Goal: Information Seeking & Learning: Check status

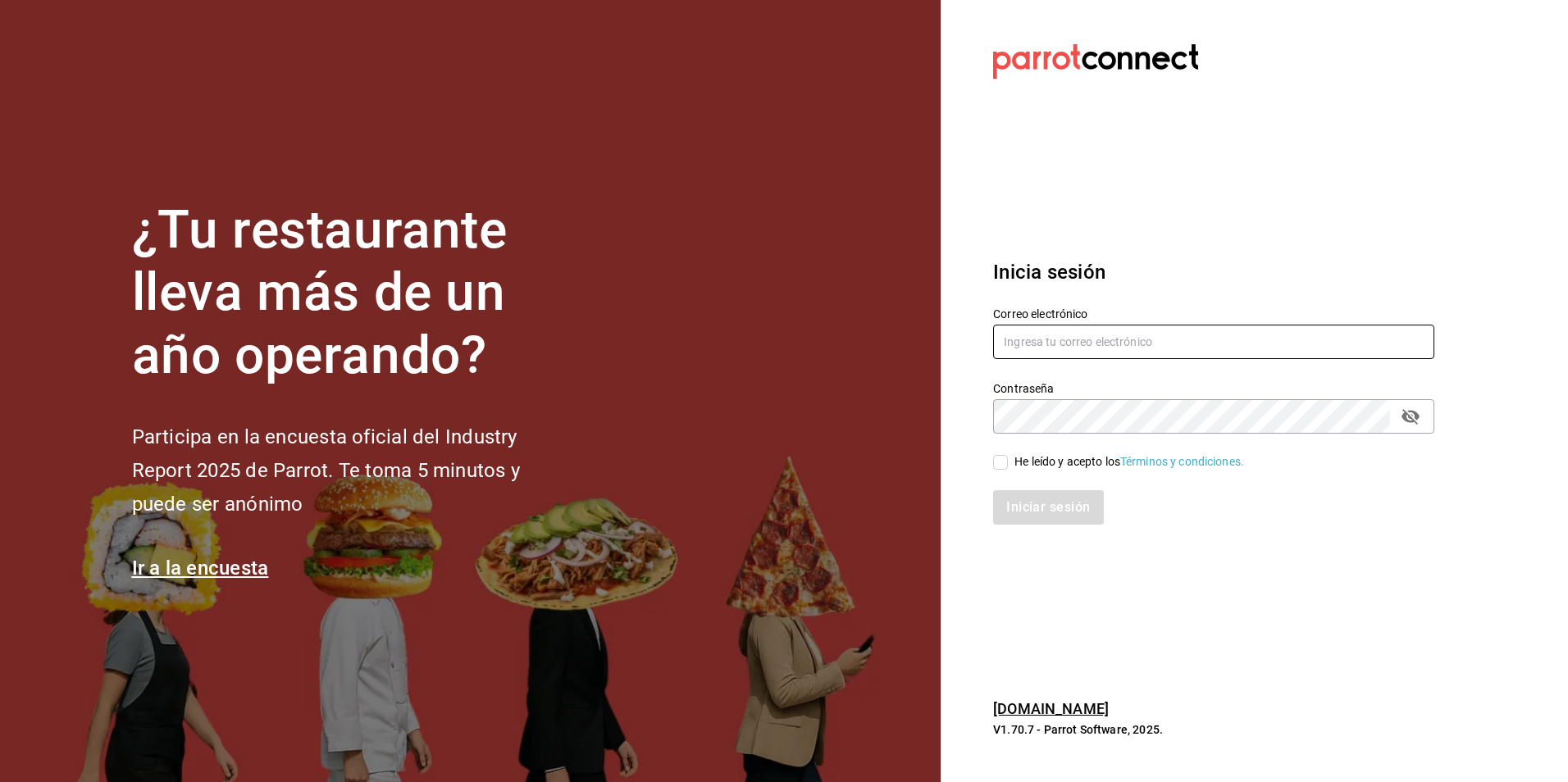
type input "[PERSON_NAME][EMAIL_ADDRESS][DOMAIN_NAME]"
click at [1002, 463] on input "He leído y acepto los Términos y condiciones." at bounding box center [1001, 463] width 15 height 15
checkbox input "true"
click at [1026, 504] on button "Iniciar sesión" at bounding box center [1049, 507] width 112 height 34
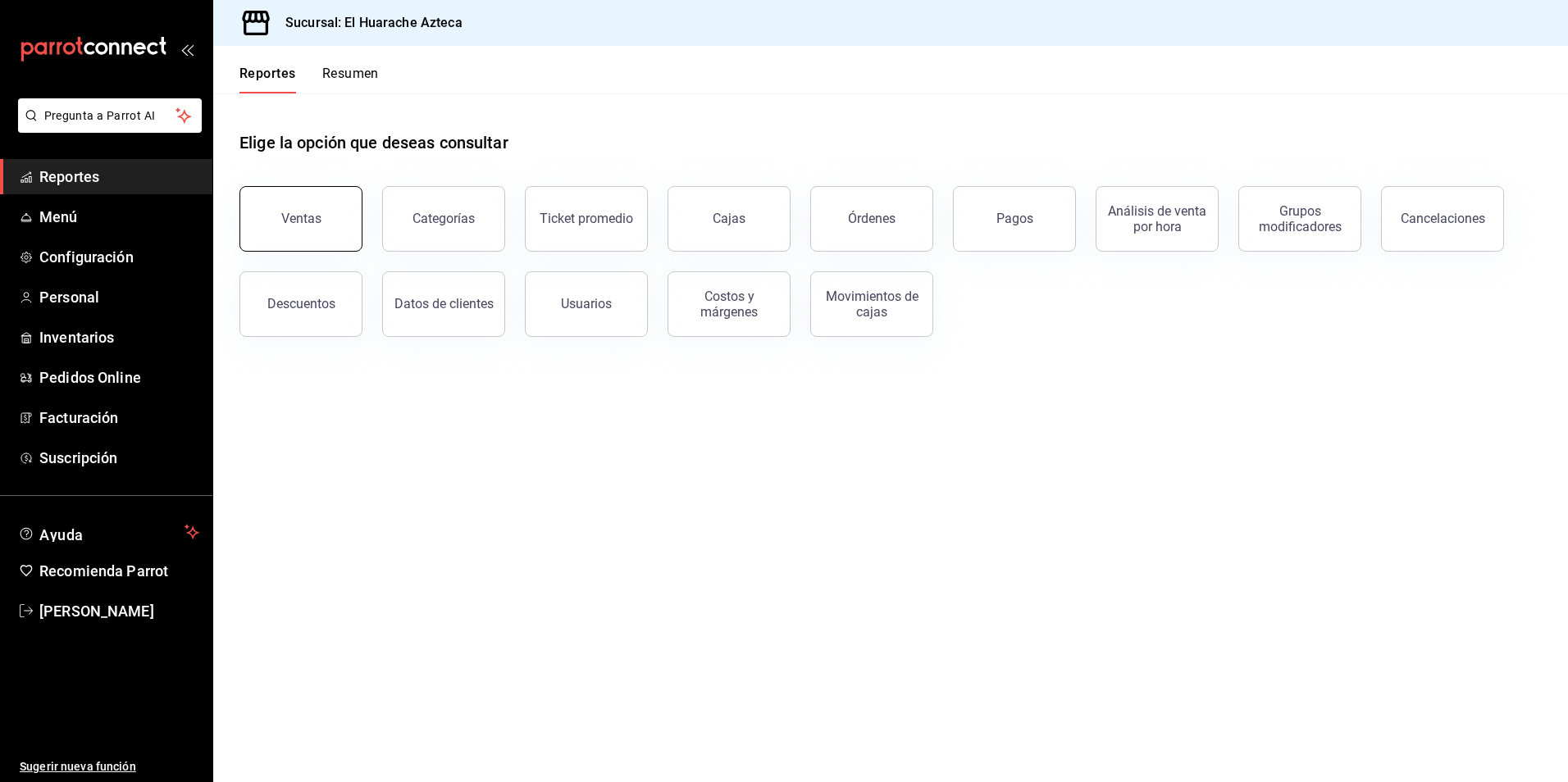
click at [276, 222] on button "Ventas" at bounding box center [301, 219] width 123 height 65
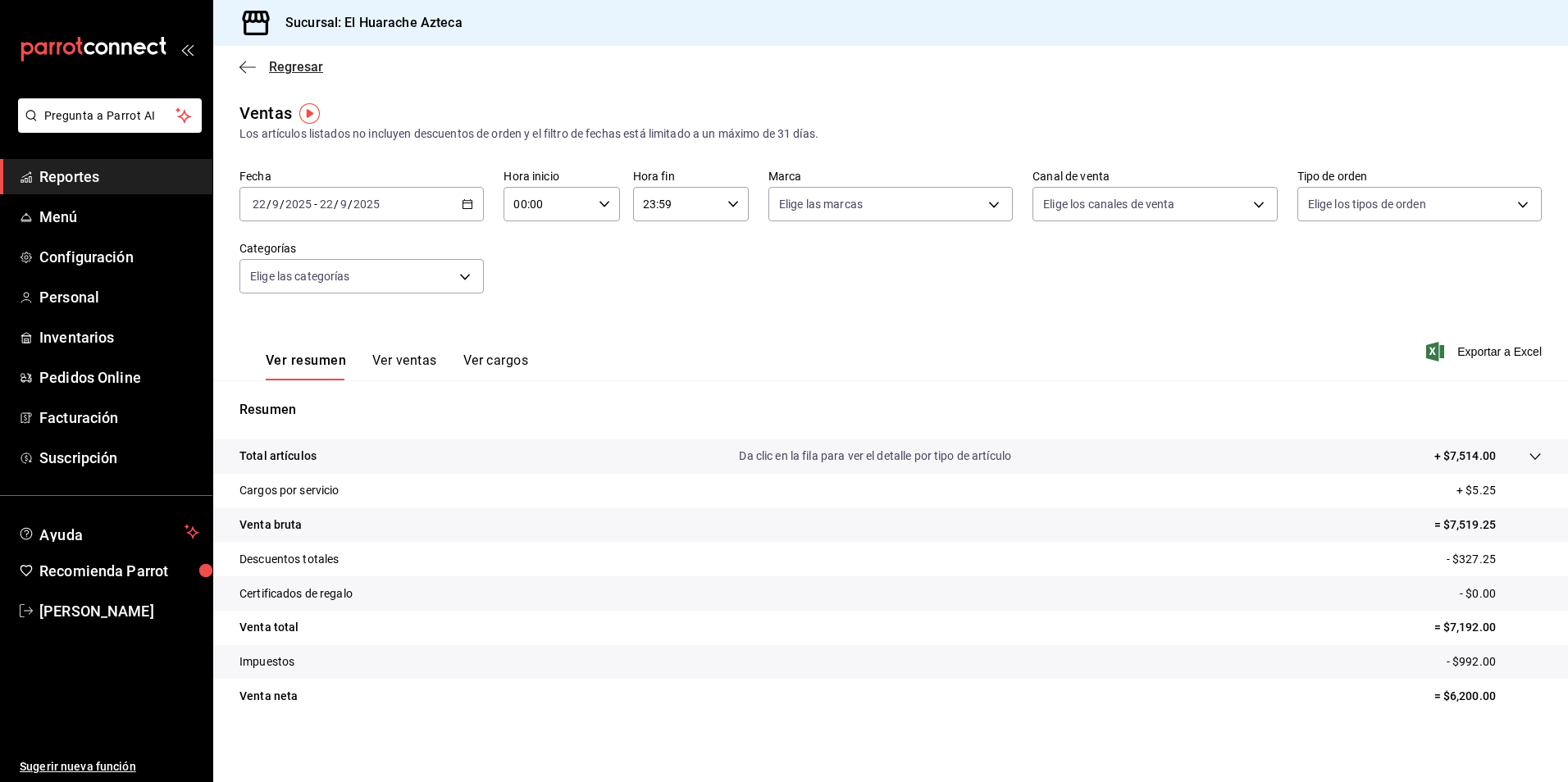
click at [251, 63] on icon "button" at bounding box center [247, 67] width 16 height 15
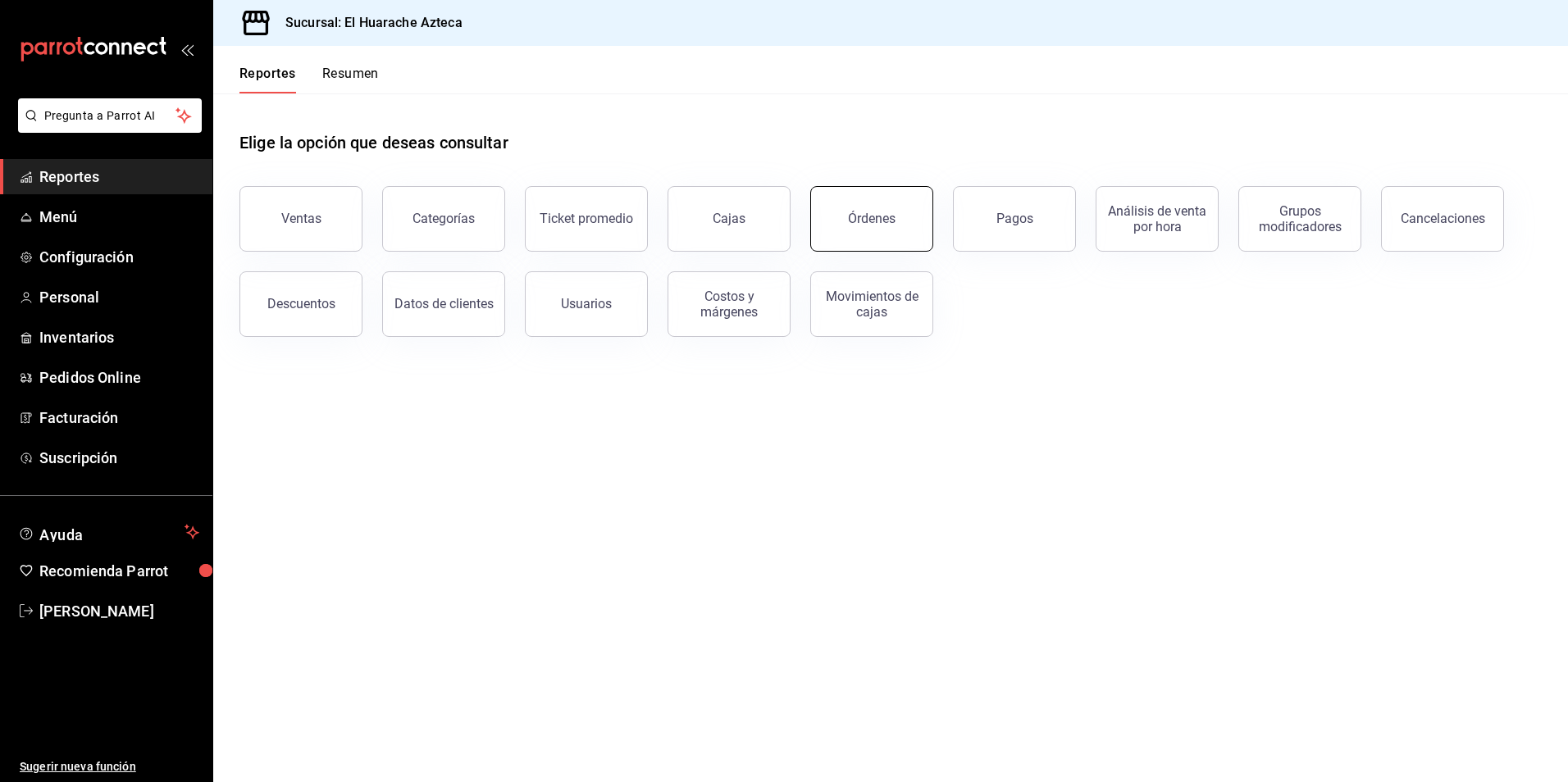
click at [881, 213] on div "Órdenes" at bounding box center [872, 219] width 47 height 15
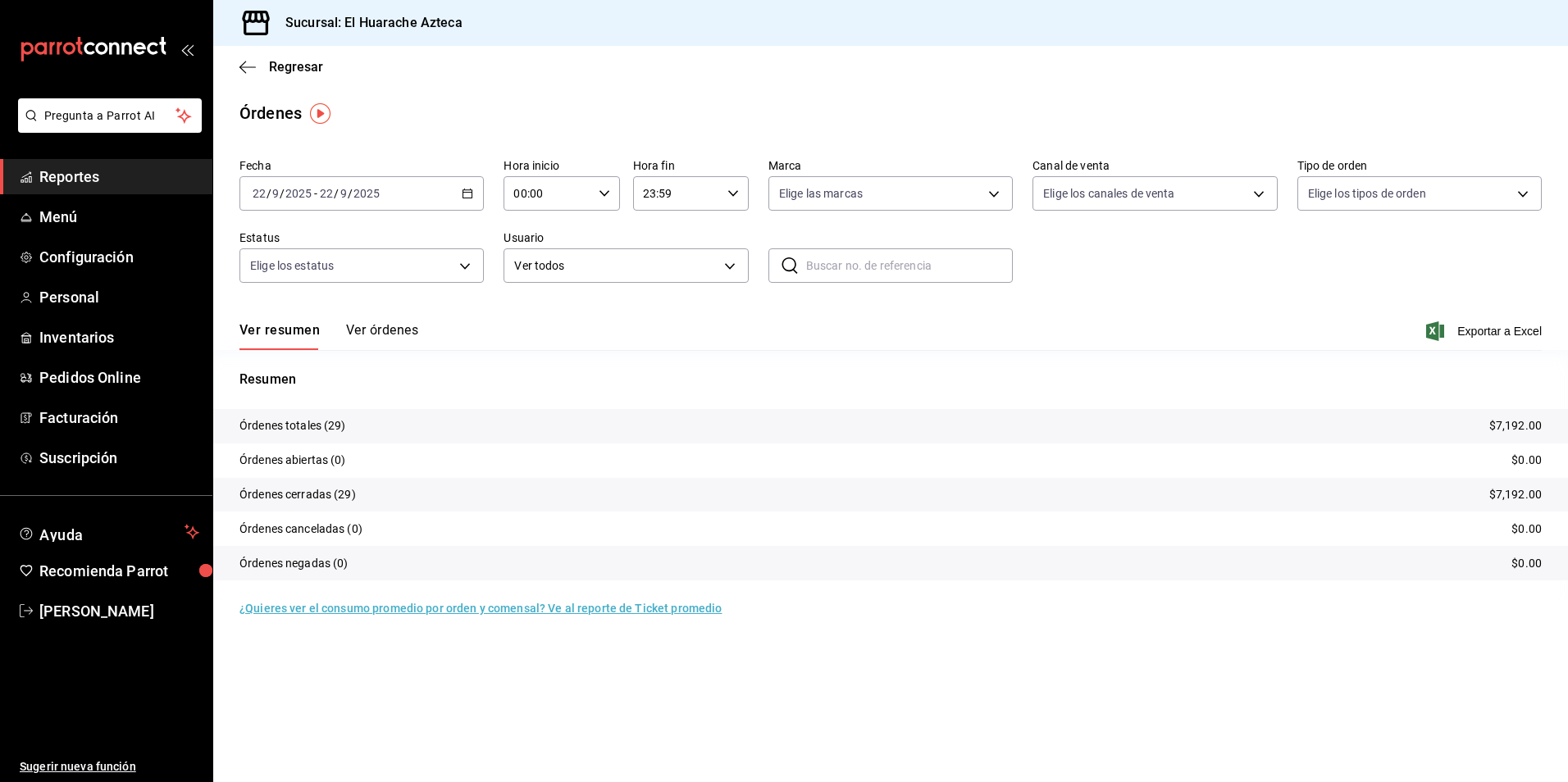
click at [371, 330] on button "Ver órdenes" at bounding box center [383, 335] width 72 height 27
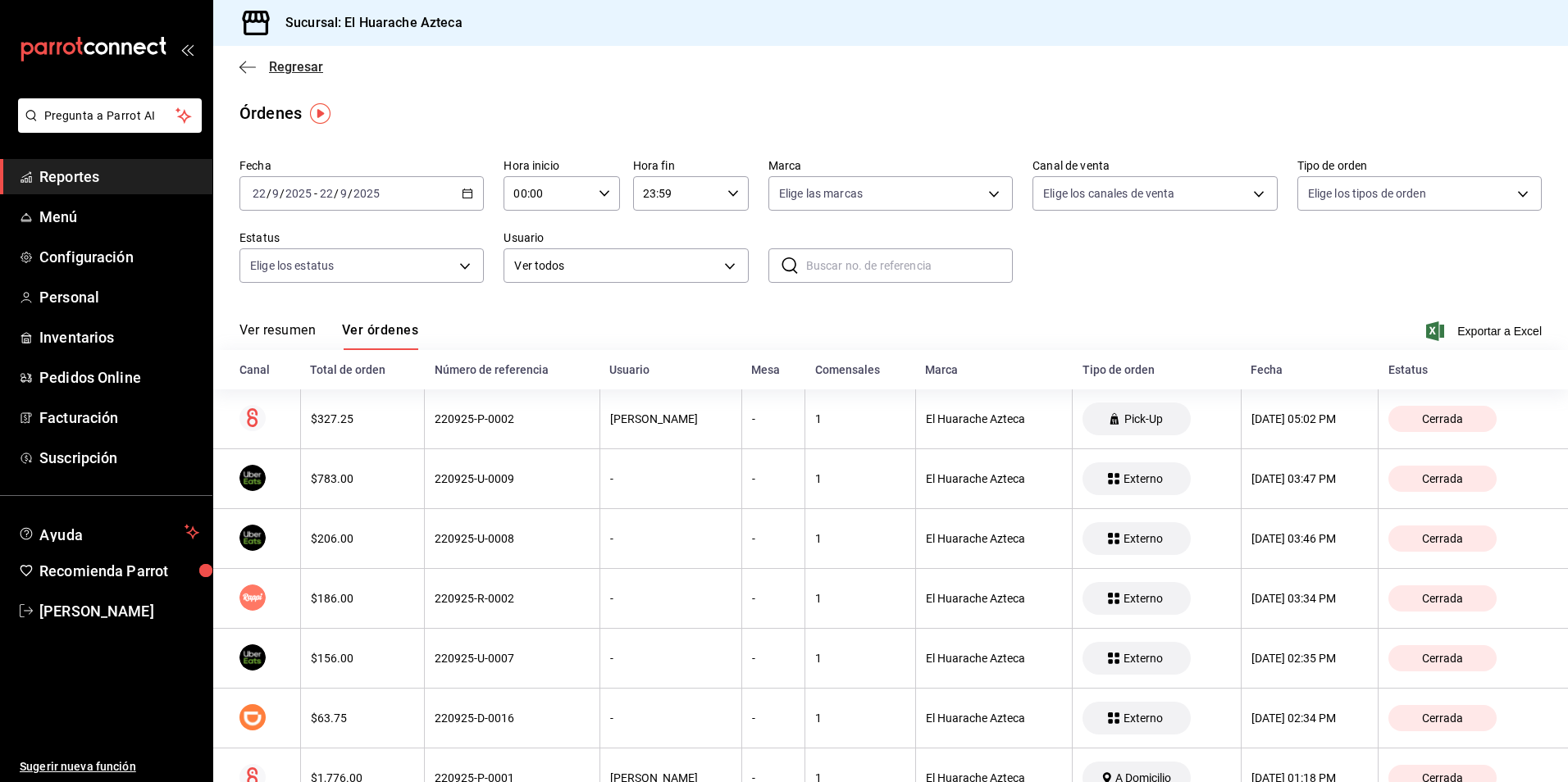
click at [244, 71] on icon "button" at bounding box center [242, 66] width 7 height 12
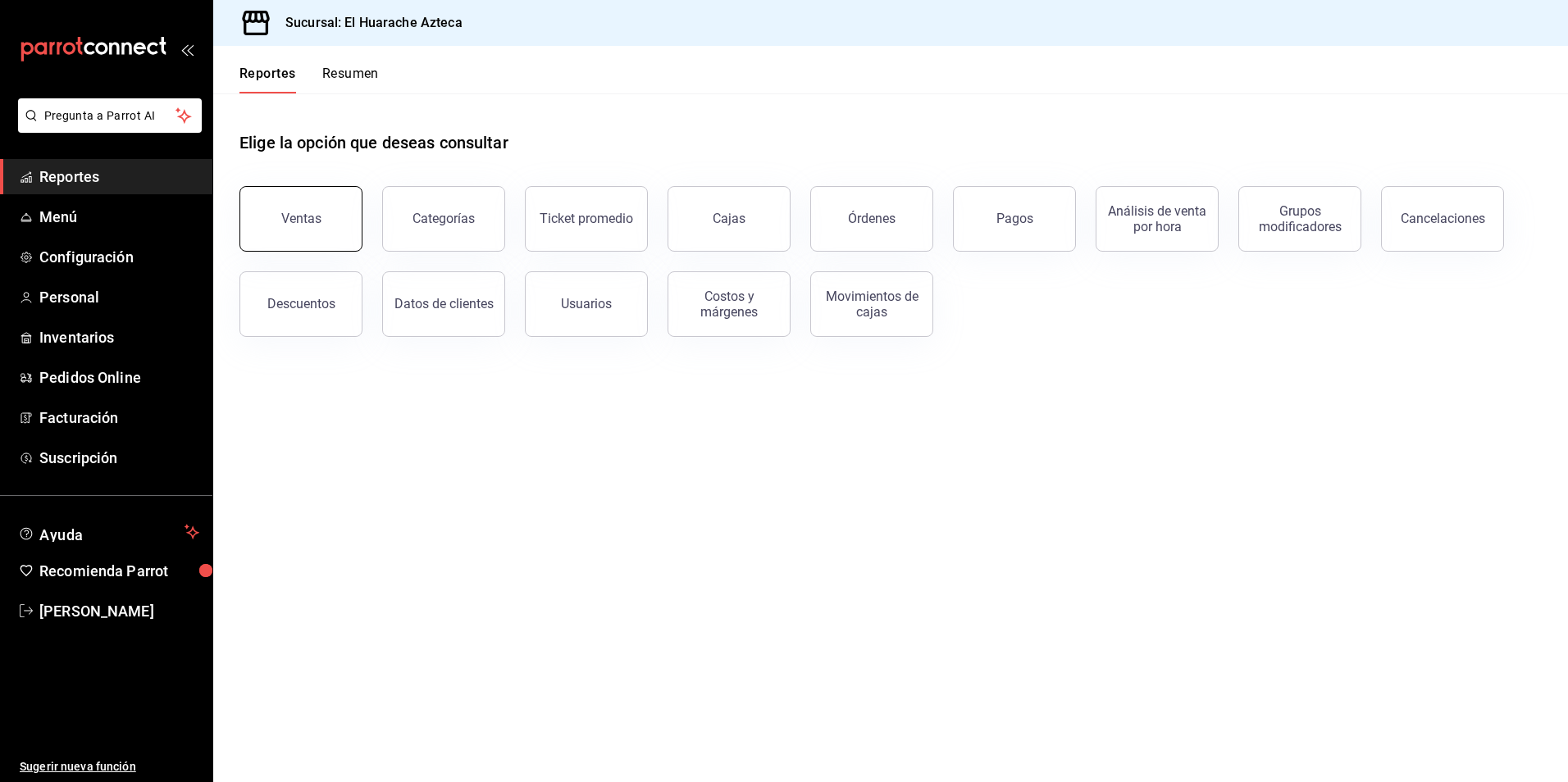
click at [286, 217] on div "Ventas" at bounding box center [301, 219] width 40 height 15
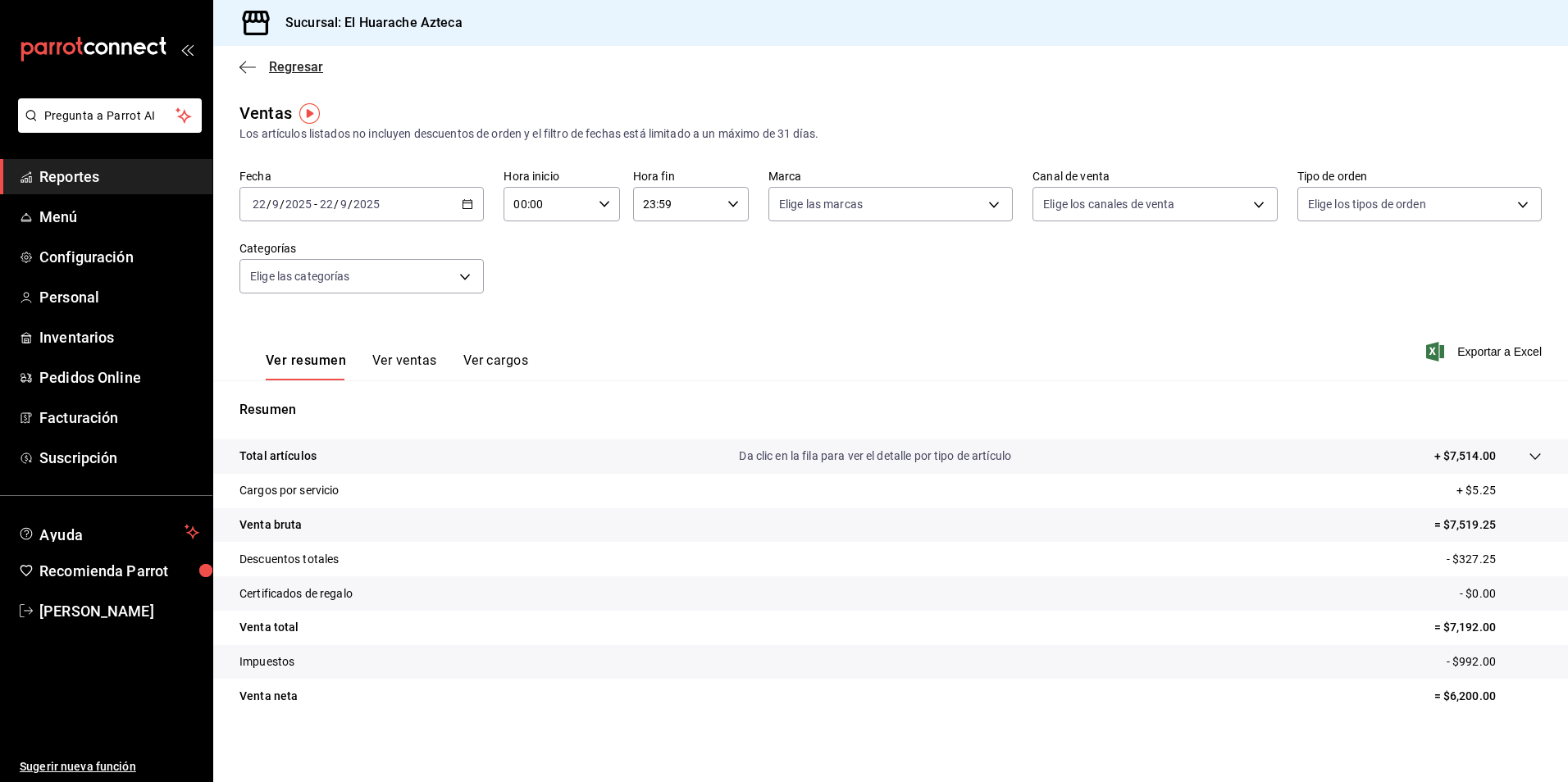
click at [253, 64] on icon "button" at bounding box center [247, 67] width 16 height 15
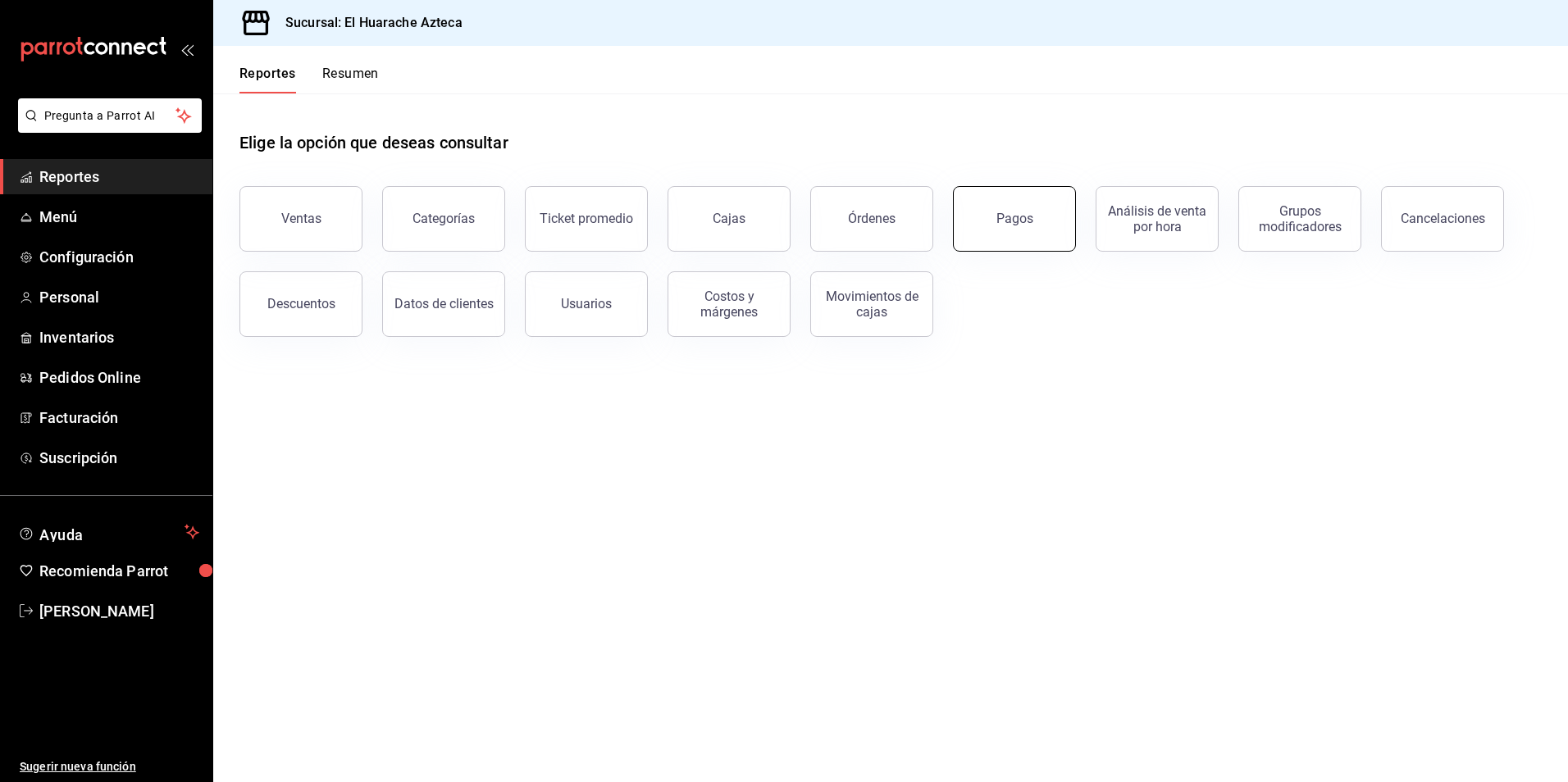
click at [998, 231] on button "Pagos" at bounding box center [1015, 219] width 123 height 65
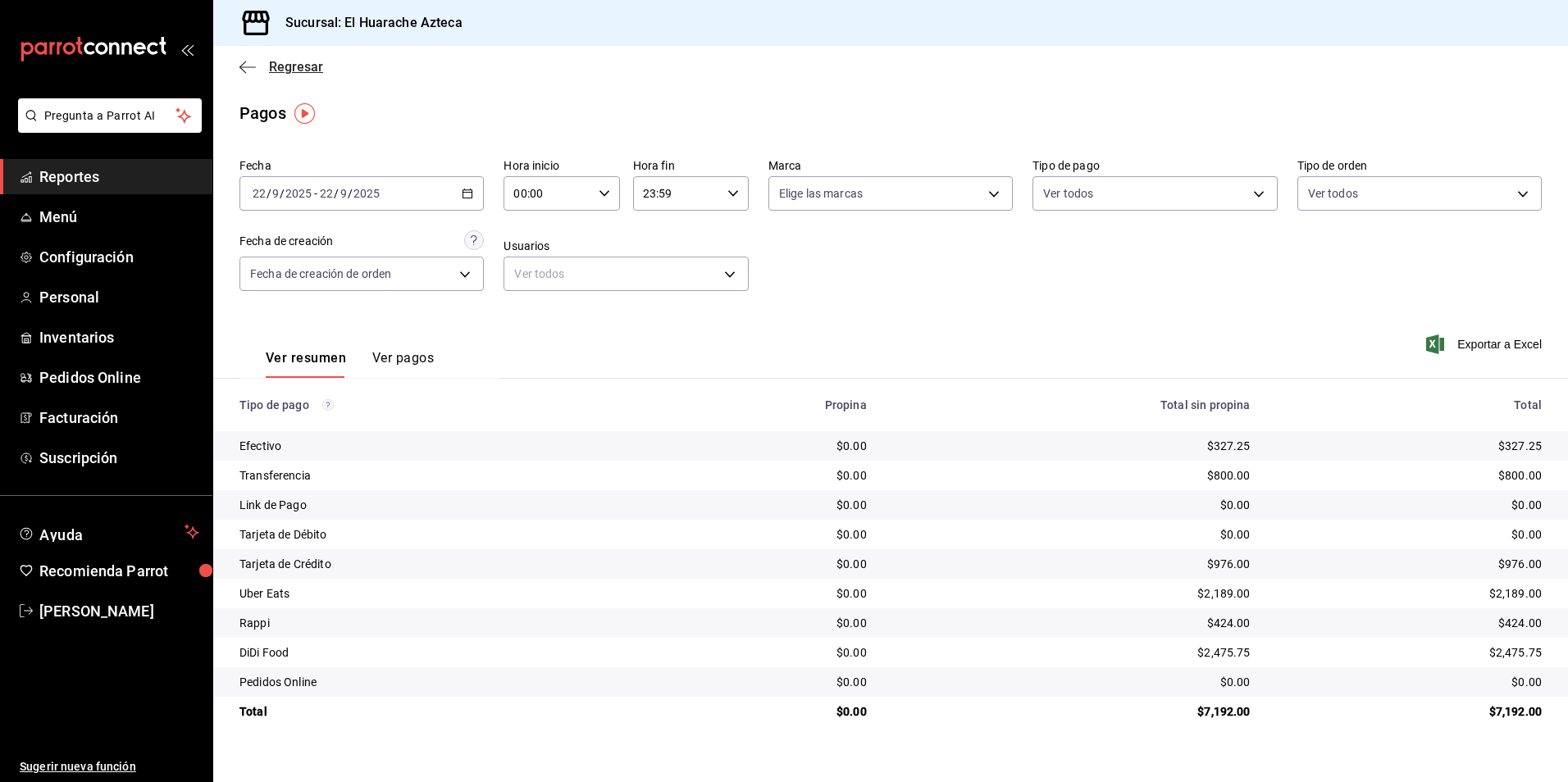
click at [255, 66] on icon "button" at bounding box center [247, 66] width 16 height 1
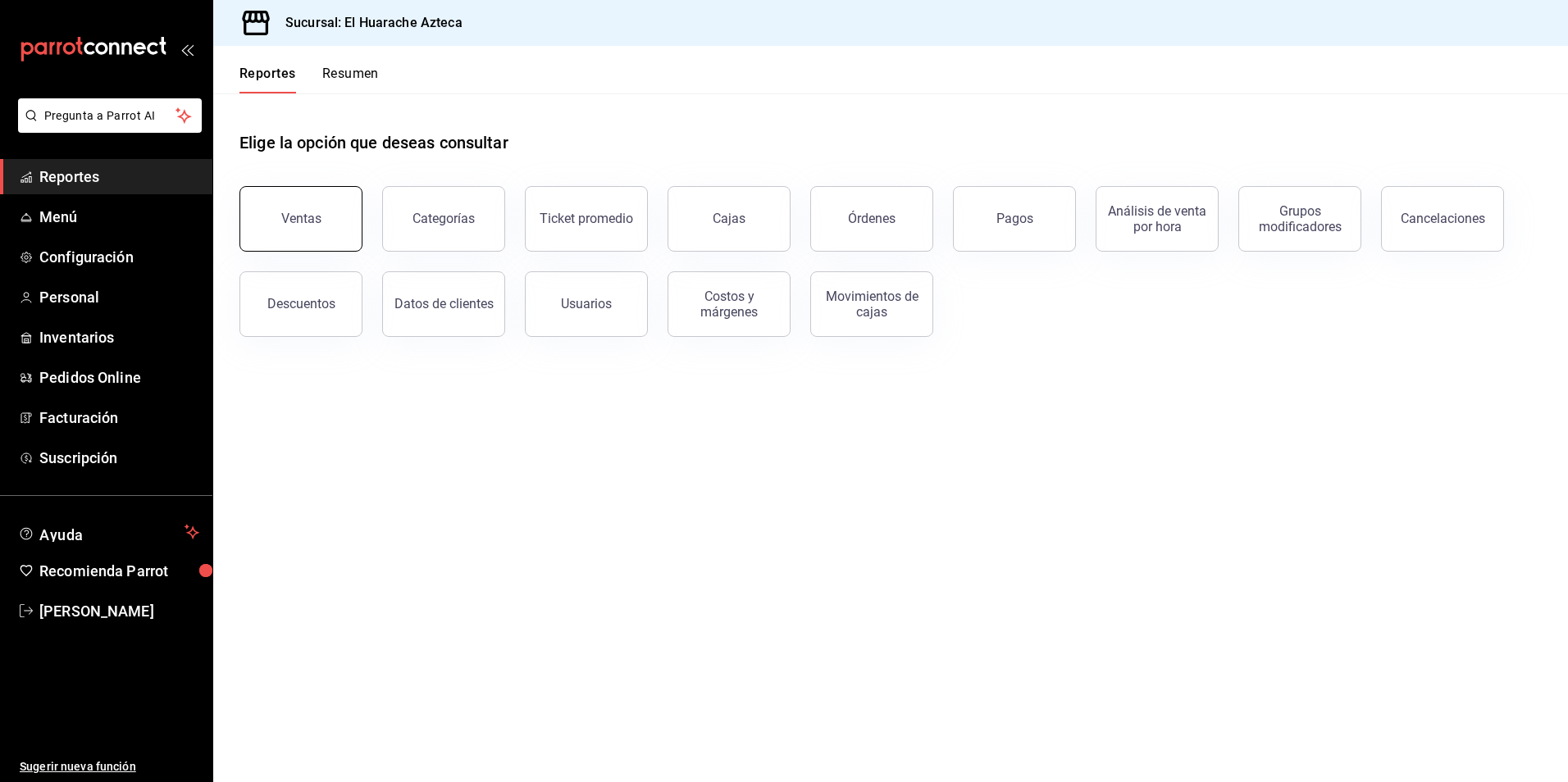
click at [308, 226] on button "Ventas" at bounding box center [301, 219] width 123 height 65
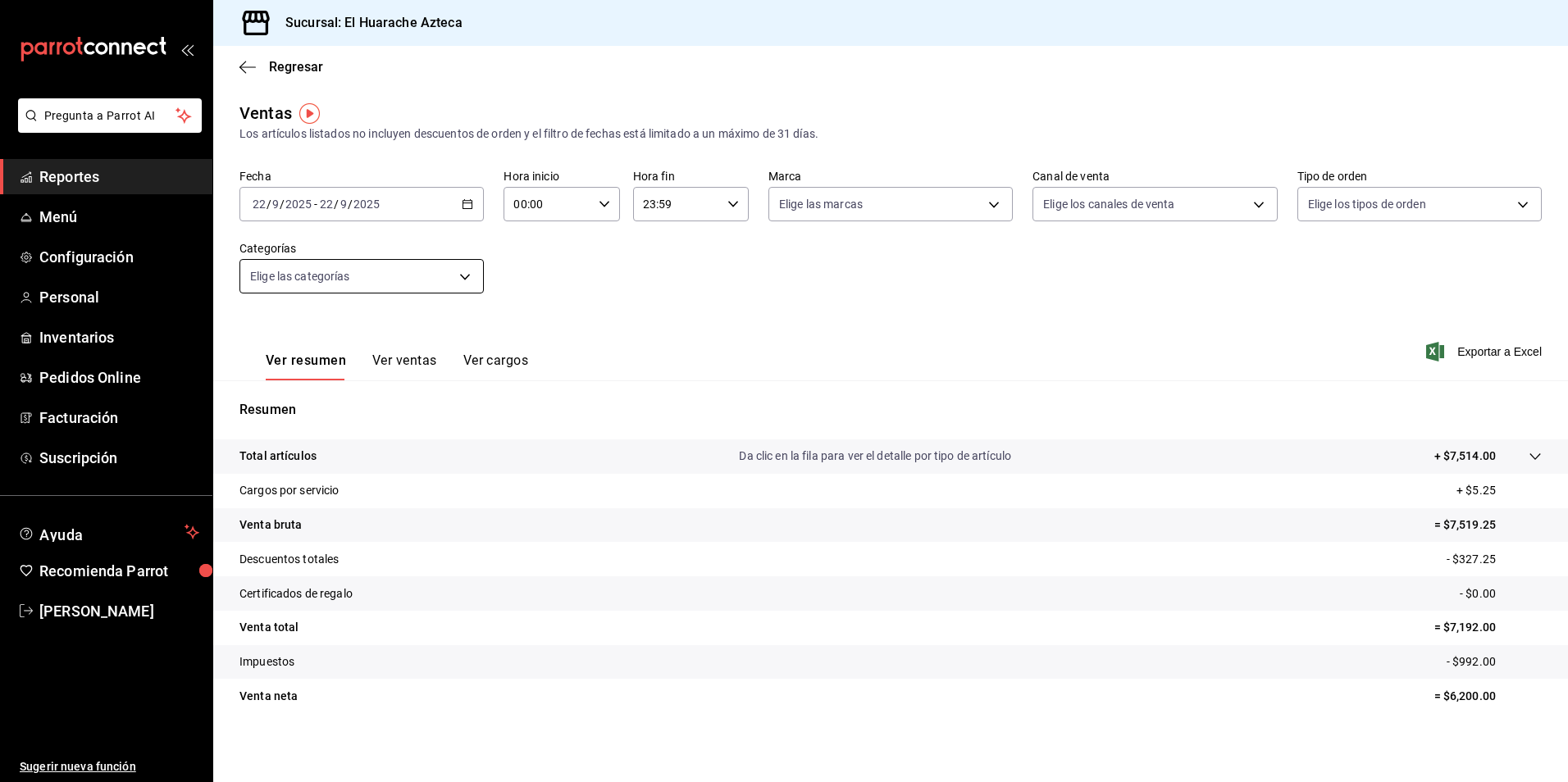
click at [462, 279] on body "Pregunta a Parrot AI Reportes Menú Configuración Personal Inventarios Pedidos O…" at bounding box center [784, 391] width 1568 height 782
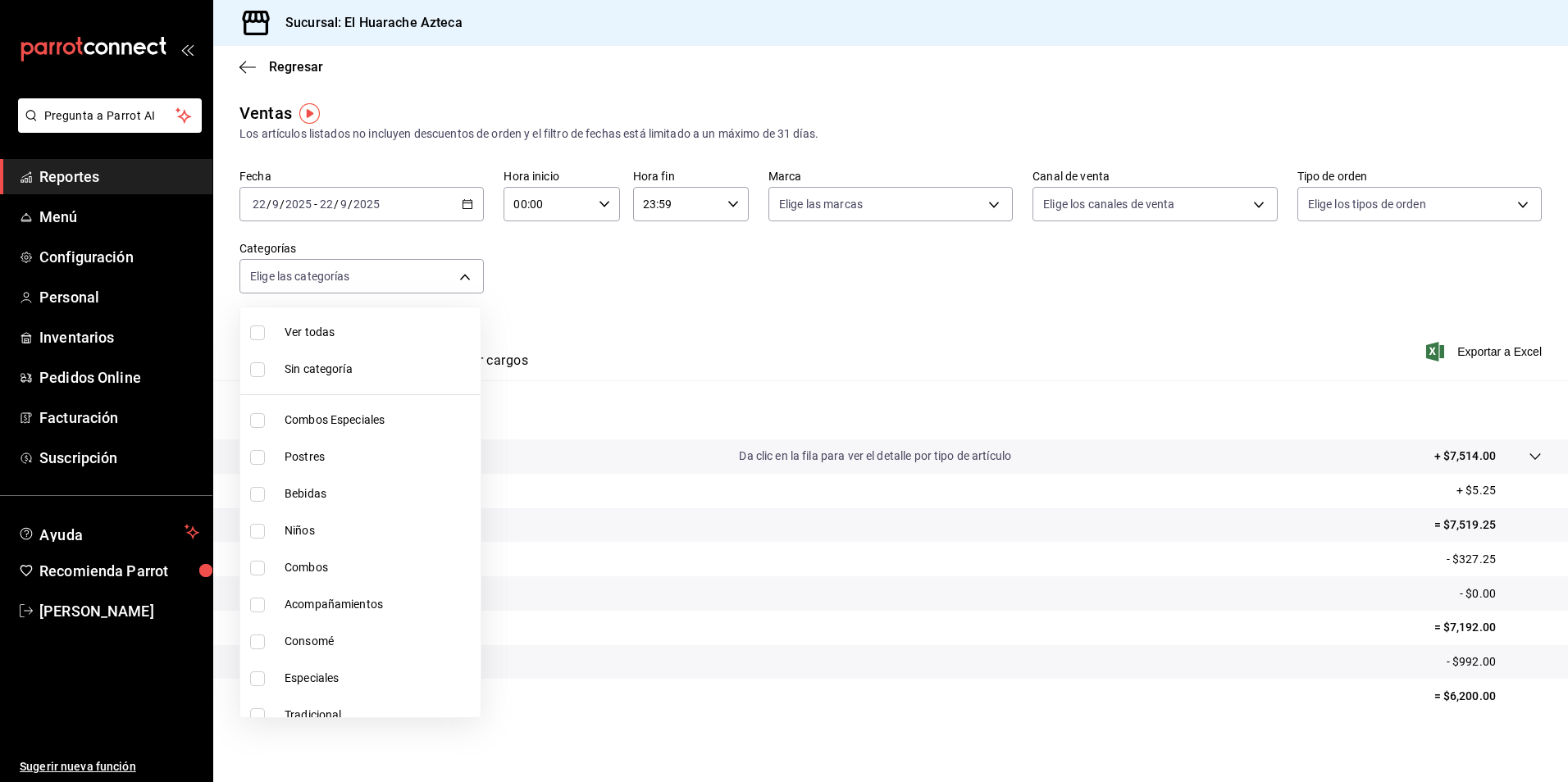
click at [256, 645] on input "checkbox" at bounding box center [258, 643] width 15 height 15
checkbox input "true"
type input "53f55ae2-6285-460e-a8e1-99190fafff65"
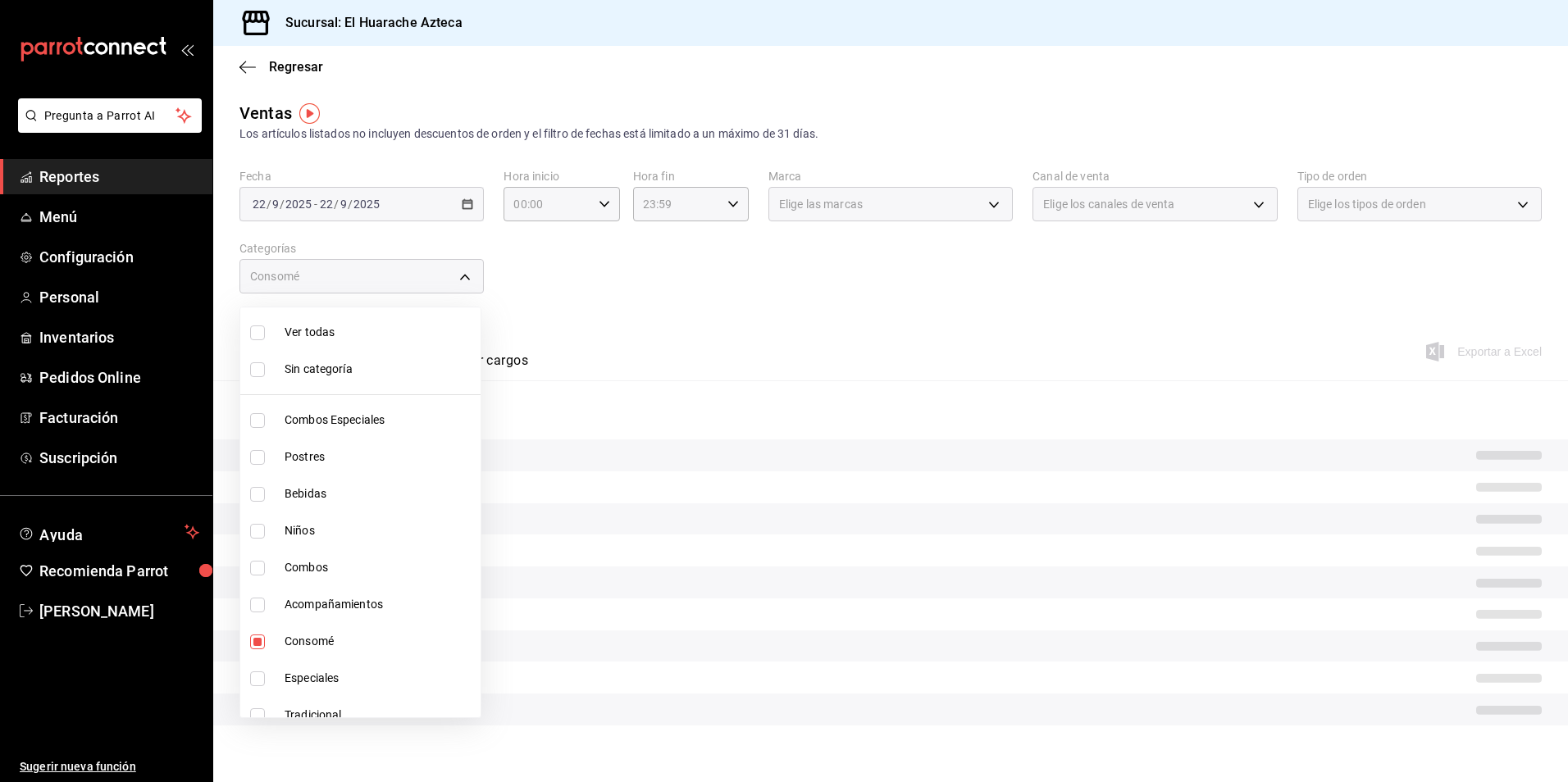
click at [590, 378] on div at bounding box center [784, 391] width 1568 height 782
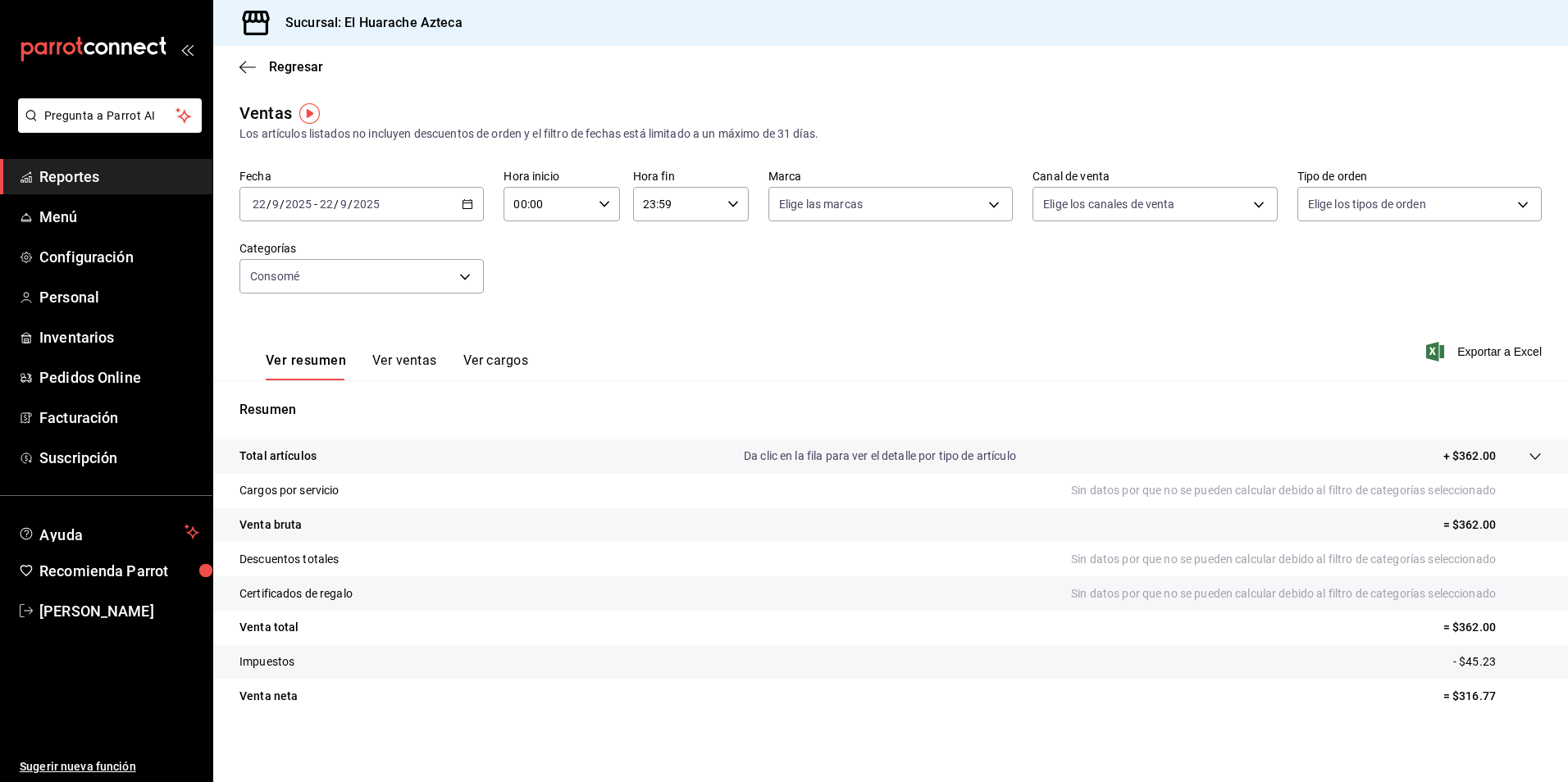
click at [396, 363] on button "Ver ventas" at bounding box center [404, 366] width 64 height 27
